Goal: Transaction & Acquisition: Download file/media

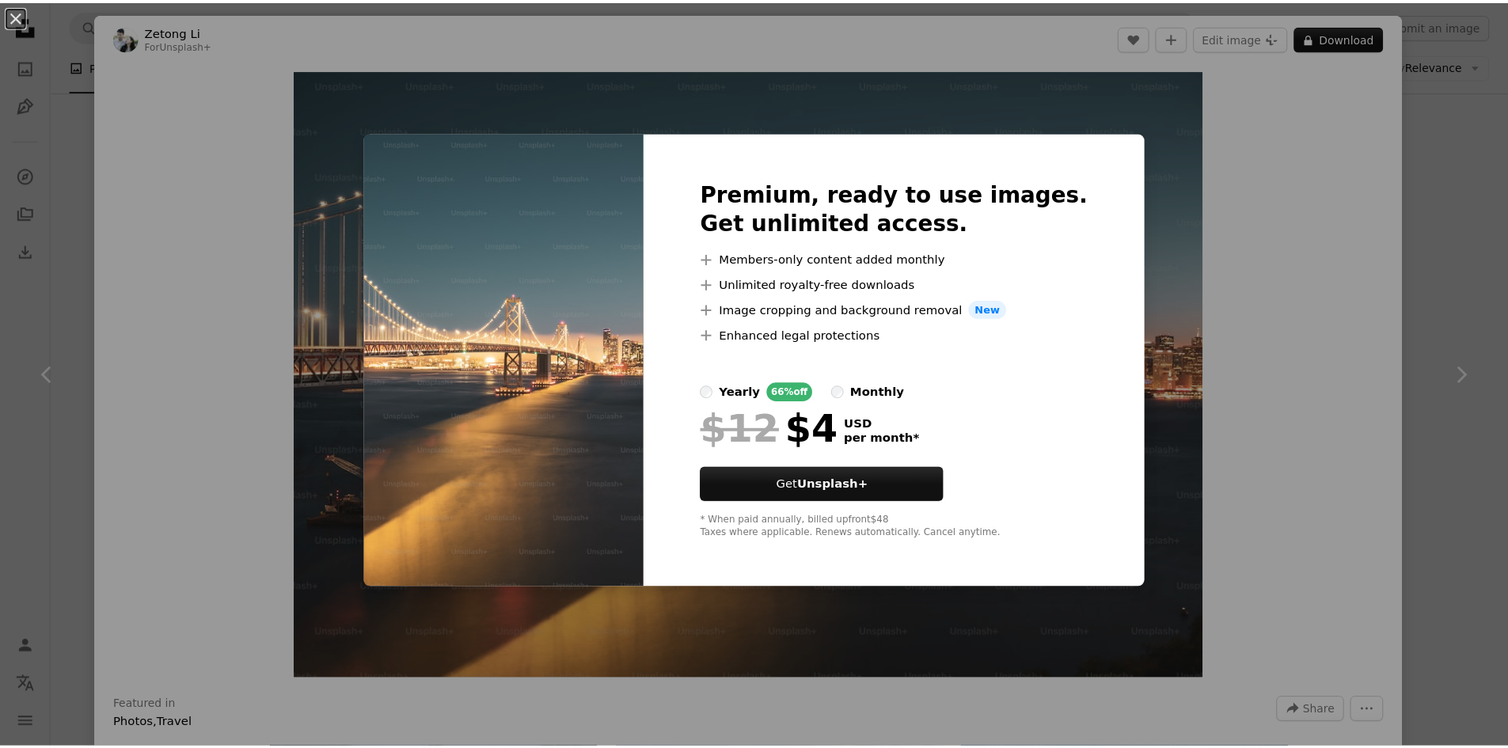
scroll to position [5145, 0]
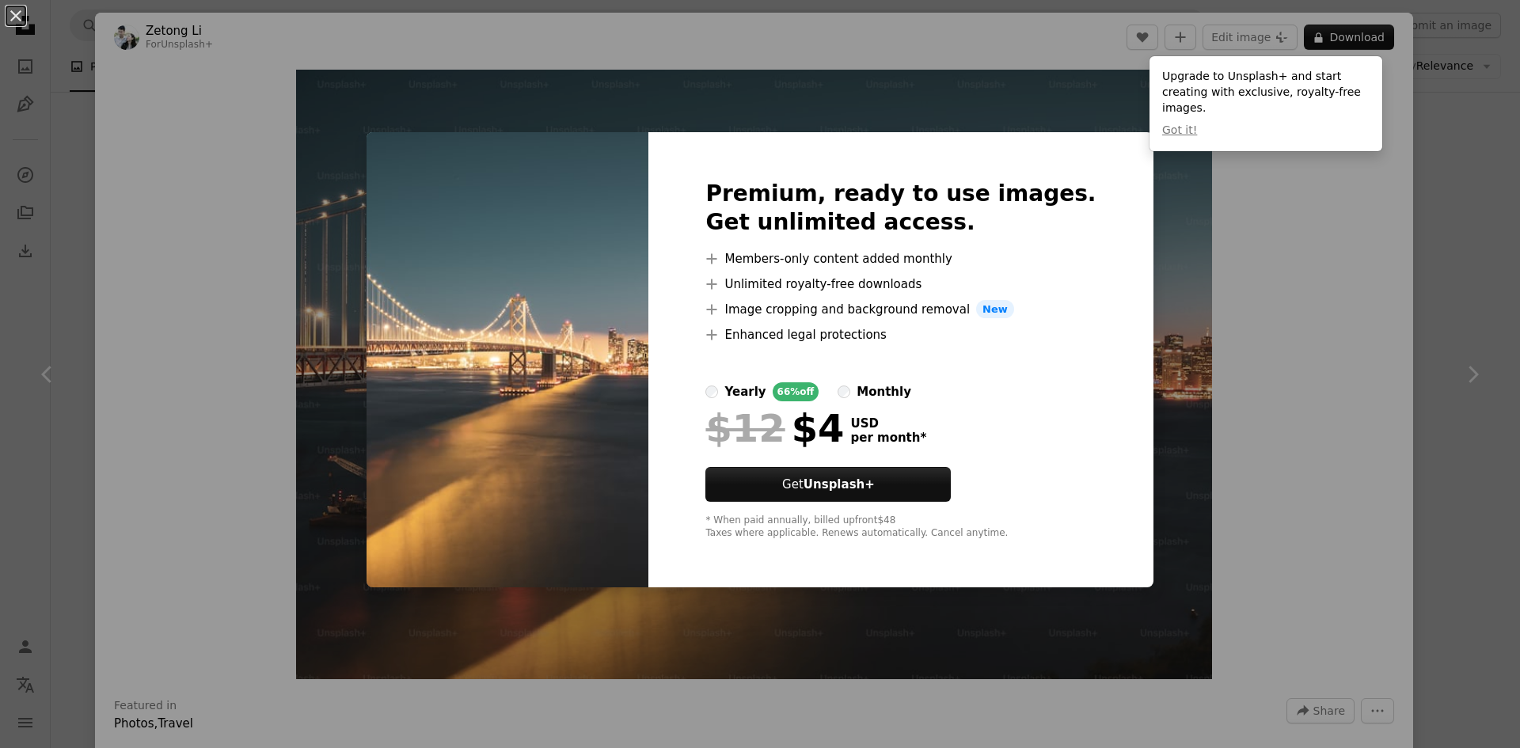
click at [1432, 350] on div "An X shape Premium, ready to use images. Get unlimited access. A plus sign Memb…" at bounding box center [760, 374] width 1520 height 748
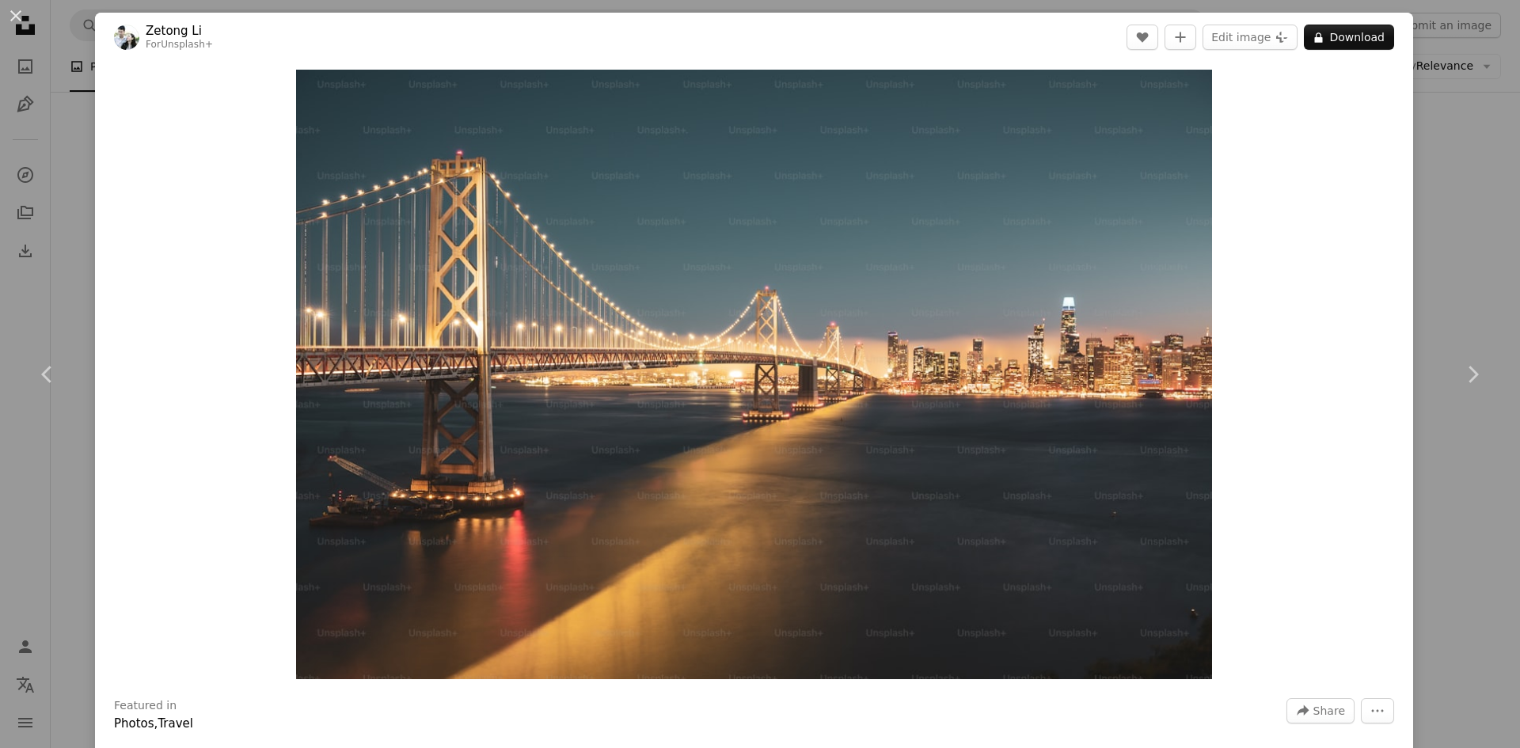
click at [1460, 288] on div "An X shape Chevron left Chevron right Zetong Li For Unsplash+ A heart A plus si…" at bounding box center [760, 374] width 1520 height 748
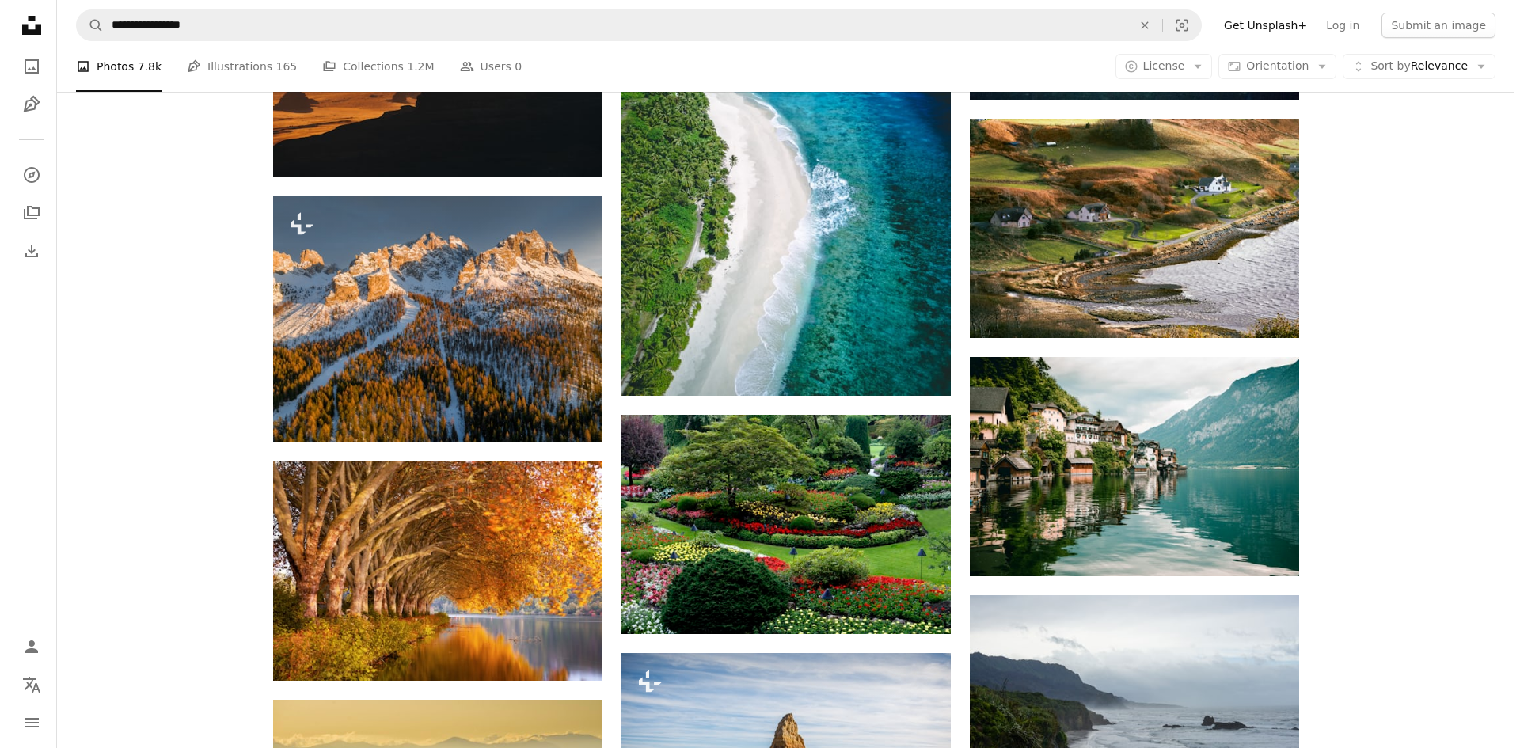
scroll to position [6254, 0]
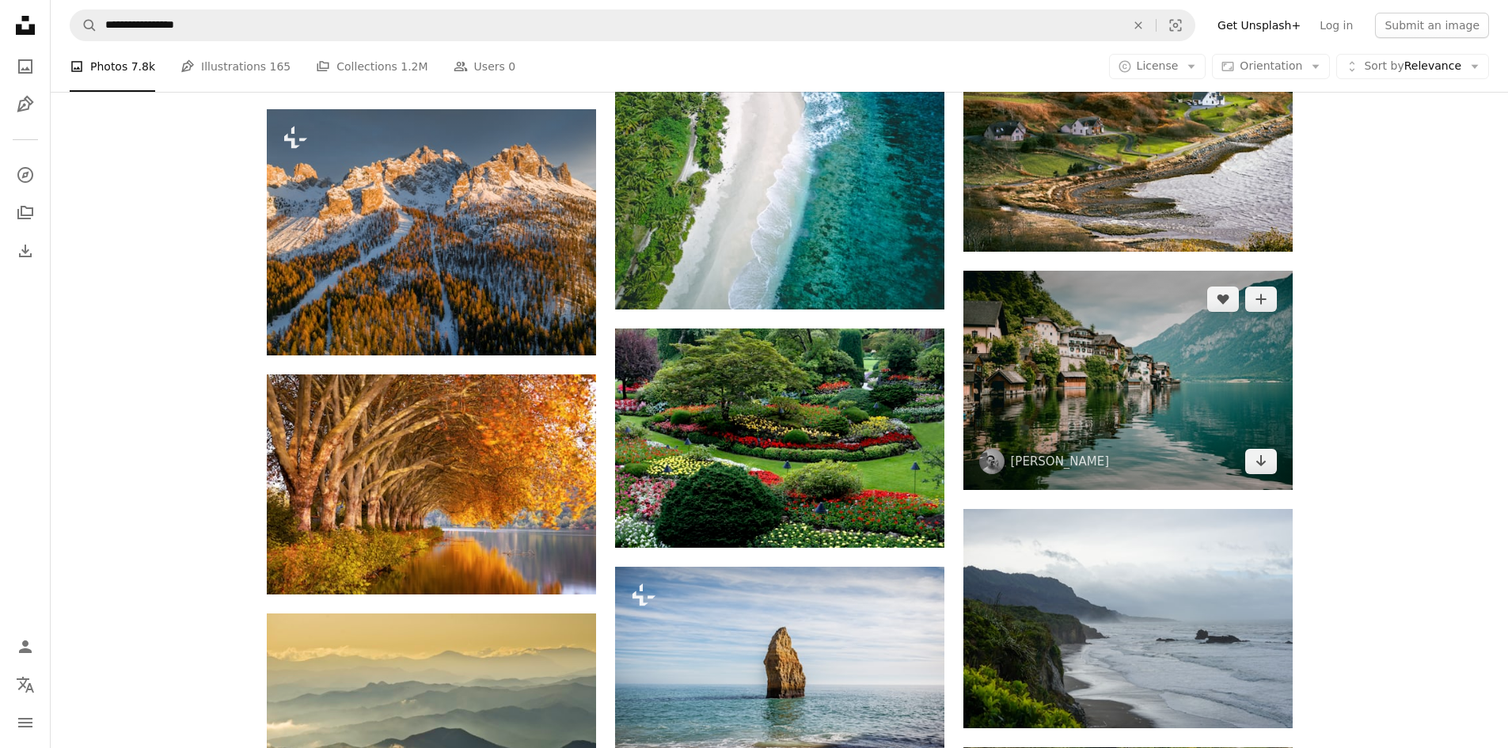
click at [1196, 363] on img at bounding box center [1127, 380] width 329 height 219
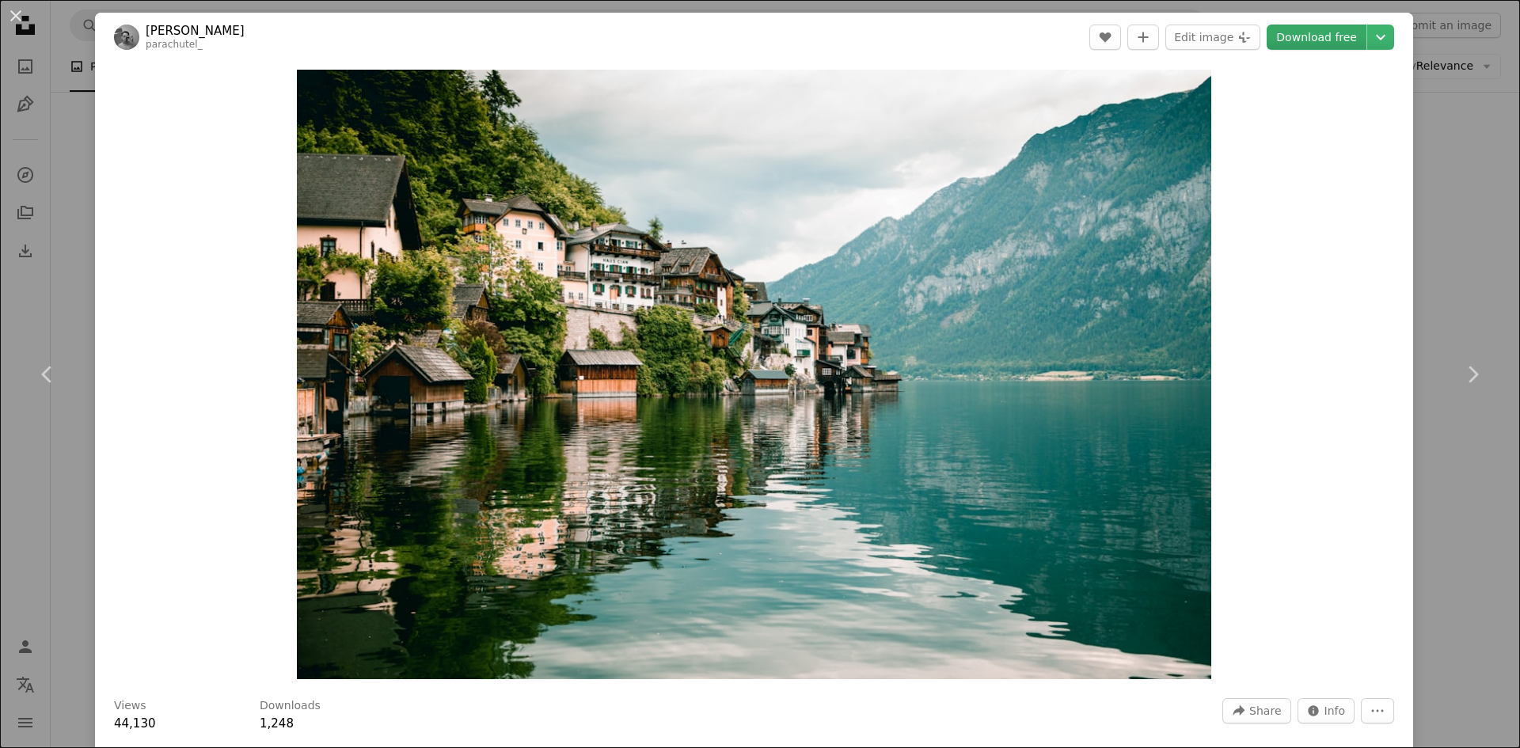
click at [1306, 37] on link "Download free" at bounding box center [1317, 37] width 100 height 25
